Goal: Information Seeking & Learning: Check status

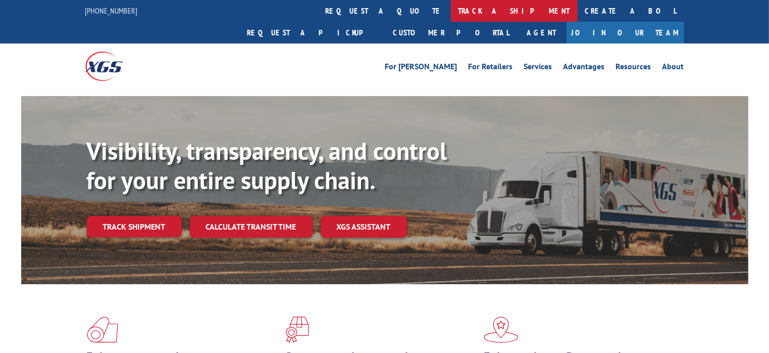
click at [451, 7] on link "track a shipment" at bounding box center [514, 11] width 127 height 22
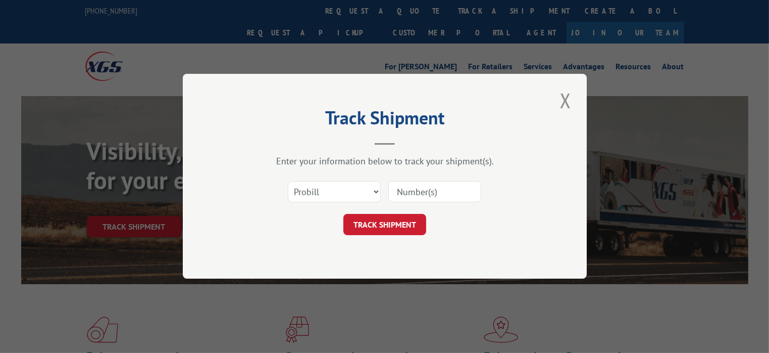
click at [418, 187] on input at bounding box center [434, 191] width 93 height 21
paste input "16289100"
type input "16289100"
click at [398, 217] on button "TRACK SHIPMENT" at bounding box center [384, 224] width 83 height 21
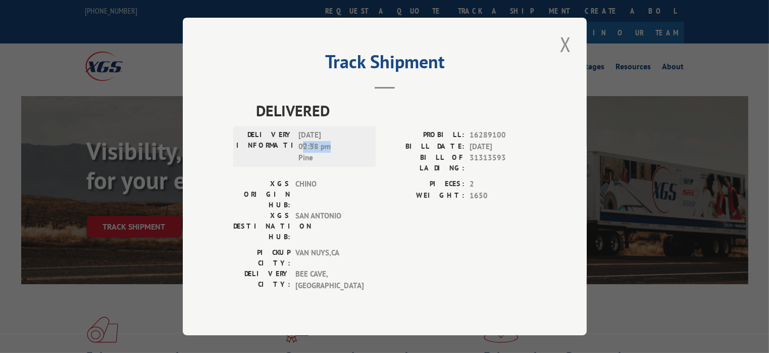
drag, startPoint x: 305, startPoint y: 159, endPoint x: 347, endPoint y: 157, distance: 43.0
click at [347, 157] on span "[DATE] 02:38 pm Pine" at bounding box center [332, 146] width 68 height 34
copy span "2:38 pm"
click at [566, 51] on button "Close modal" at bounding box center [565, 44] width 17 height 28
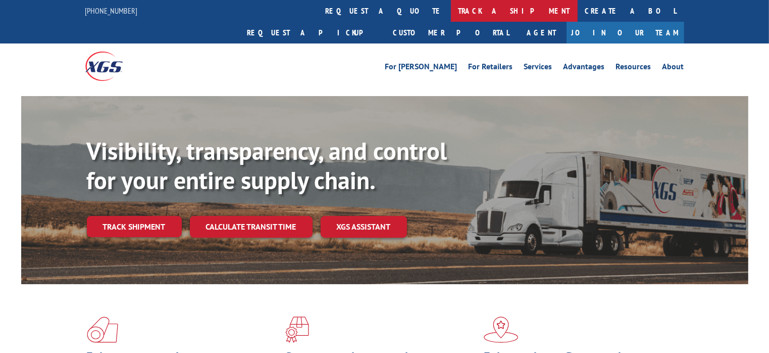
click at [451, 11] on link "track a shipment" at bounding box center [514, 11] width 127 height 22
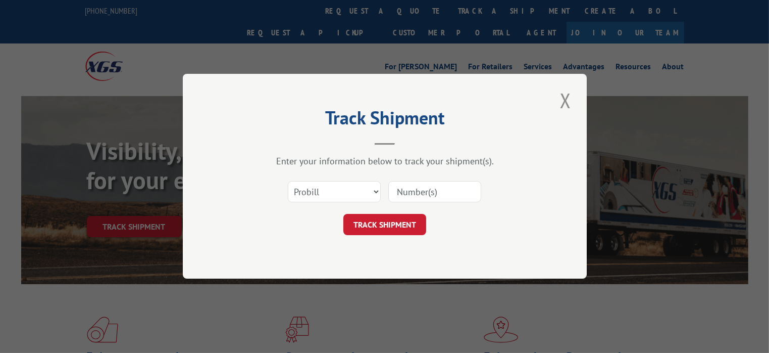
click at [442, 185] on input at bounding box center [434, 191] width 93 height 21
paste input "16289106"
type input "16289106"
click at [388, 230] on button "TRACK SHIPMENT" at bounding box center [384, 224] width 83 height 21
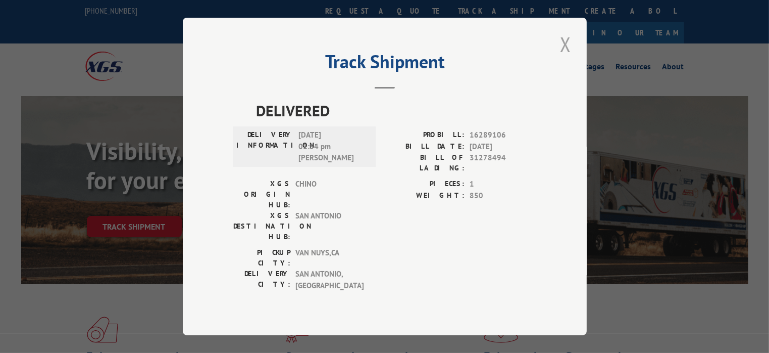
click at [564, 58] on button "Close modal" at bounding box center [565, 44] width 17 height 28
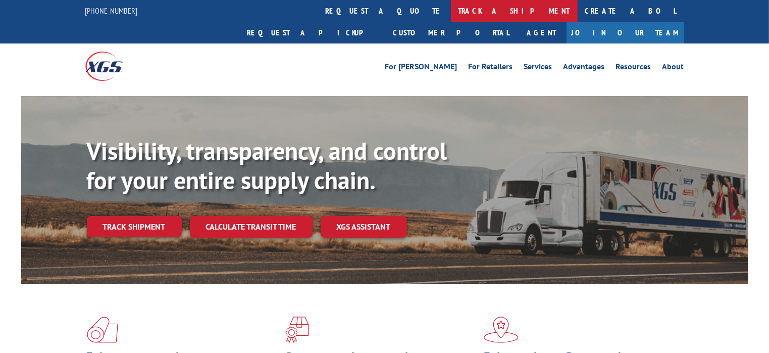
click at [451, 10] on link "track a shipment" at bounding box center [514, 11] width 127 height 22
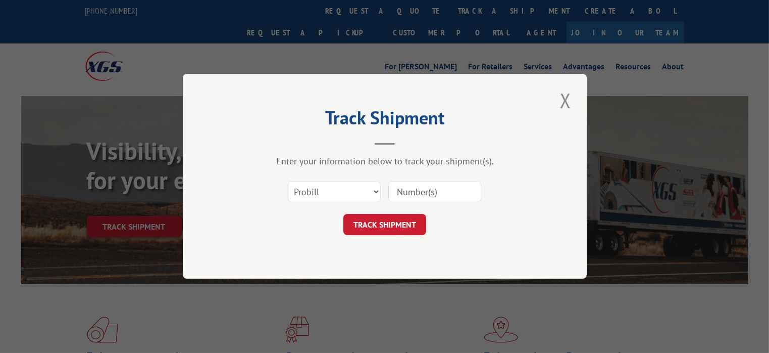
click at [451, 196] on input at bounding box center [434, 191] width 93 height 21
paste input "16289106"
type input "16289106"
click at [400, 221] on button "TRACK SHIPMENT" at bounding box center [384, 224] width 83 height 21
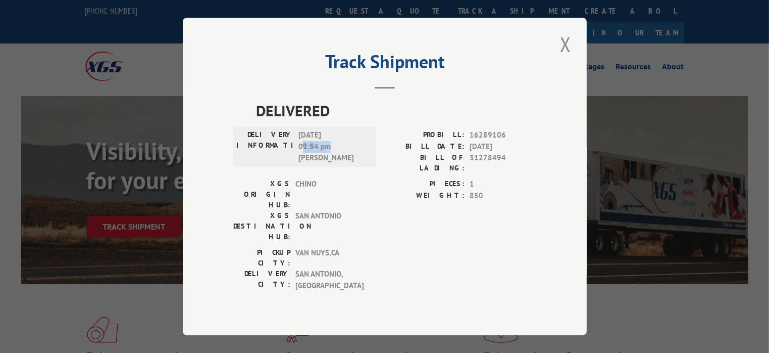
drag, startPoint x: 335, startPoint y: 161, endPoint x: 304, endPoint y: 161, distance: 31.3
click at [304, 161] on span "[DATE] 01:54 pm [PERSON_NAME]" at bounding box center [332, 146] width 68 height 34
copy span "1:54 pm"
click at [563, 56] on button "Close modal" at bounding box center [565, 44] width 17 height 28
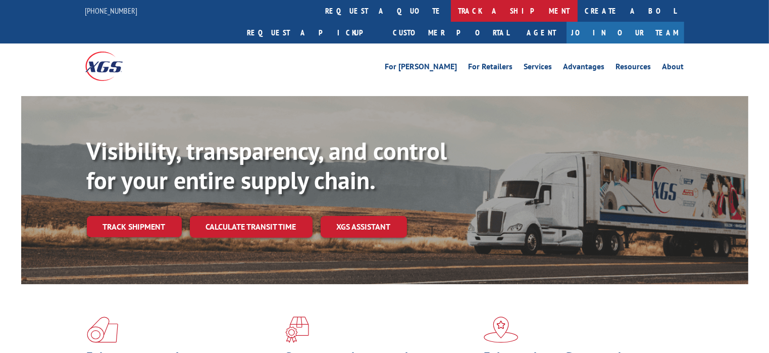
click at [451, 9] on link "track a shipment" at bounding box center [514, 11] width 127 height 22
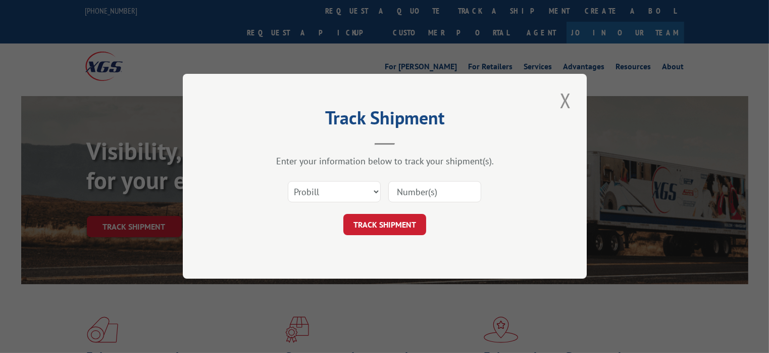
click at [446, 194] on input at bounding box center [434, 191] width 93 height 21
paste input "17386295"
type input "17386295"
click at [401, 222] on button "TRACK SHIPMENT" at bounding box center [384, 224] width 83 height 21
